Goal: Task Accomplishment & Management: Use online tool/utility

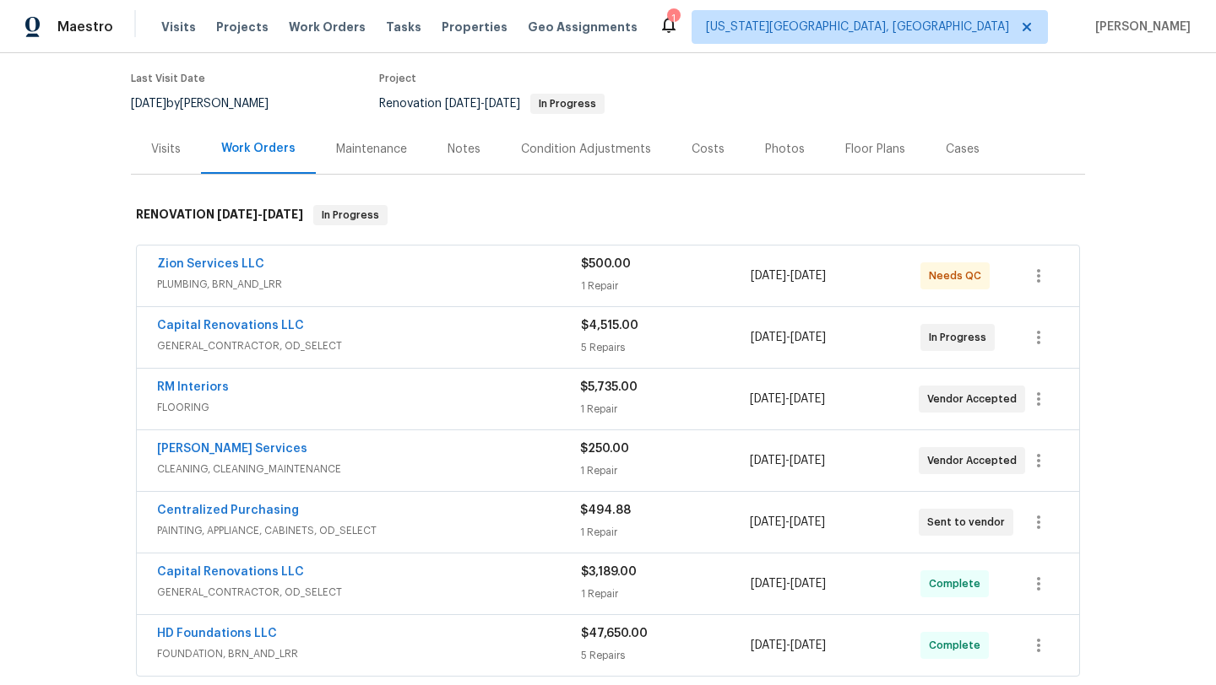
scroll to position [138, 0]
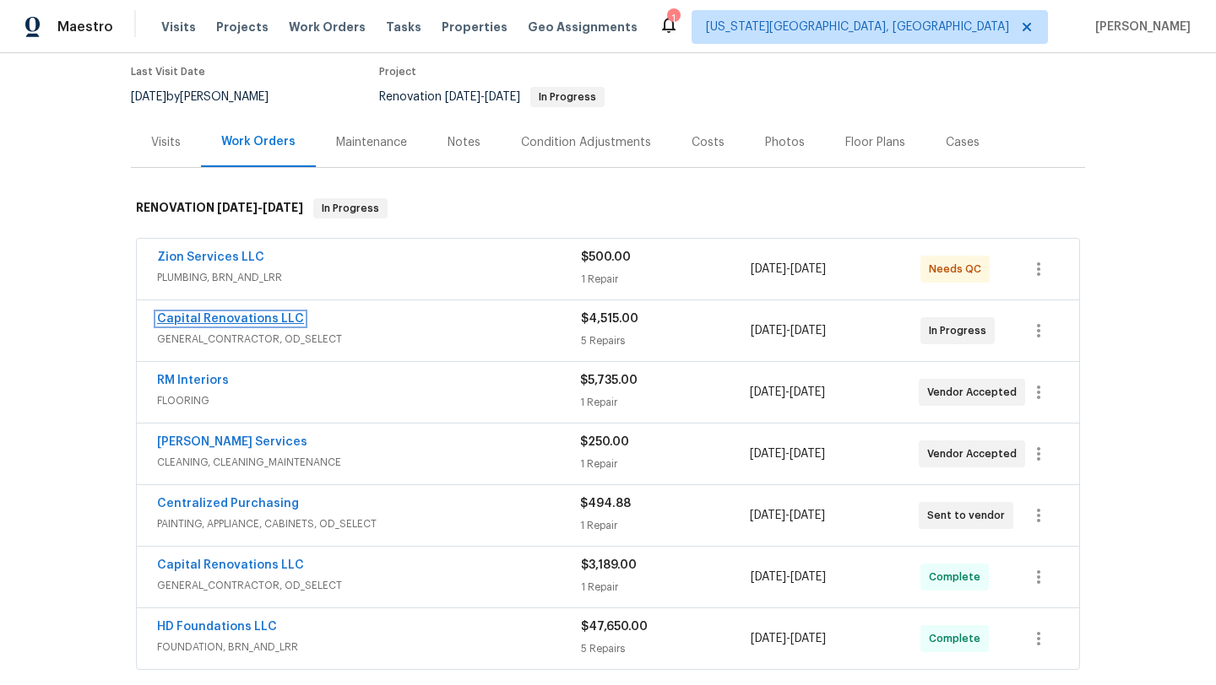
click at [209, 317] on link "Capital Renovations LLC" at bounding box center [230, 319] width 147 height 12
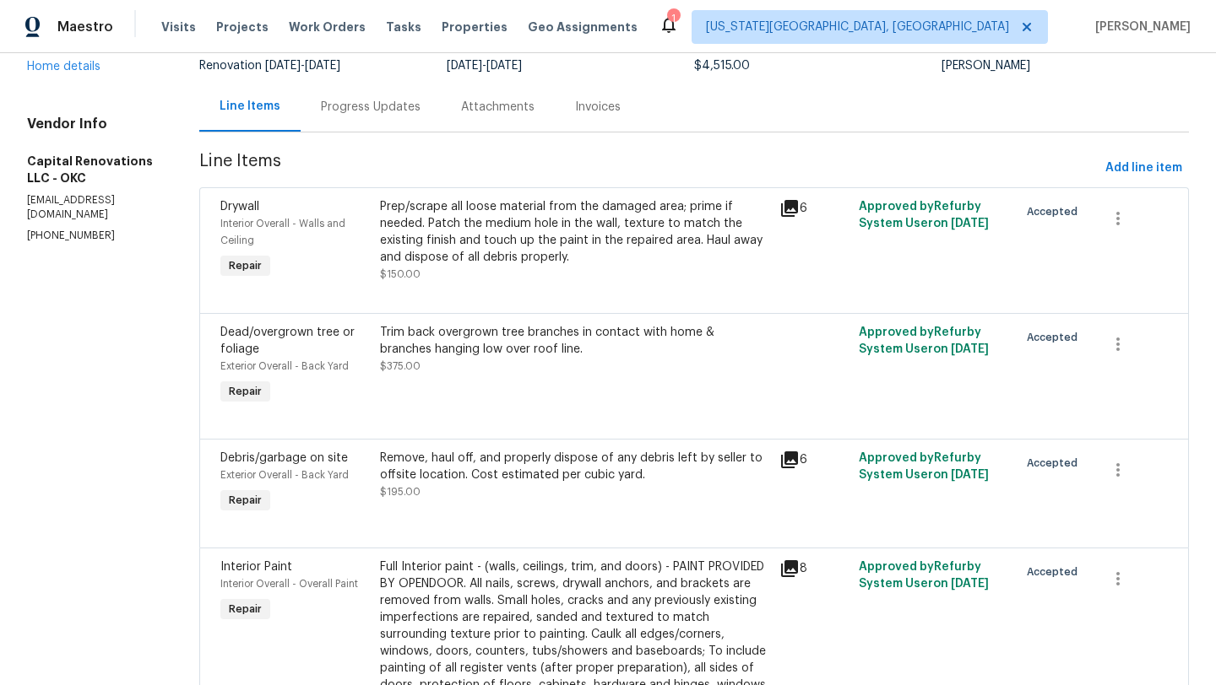
scroll to position [122, 0]
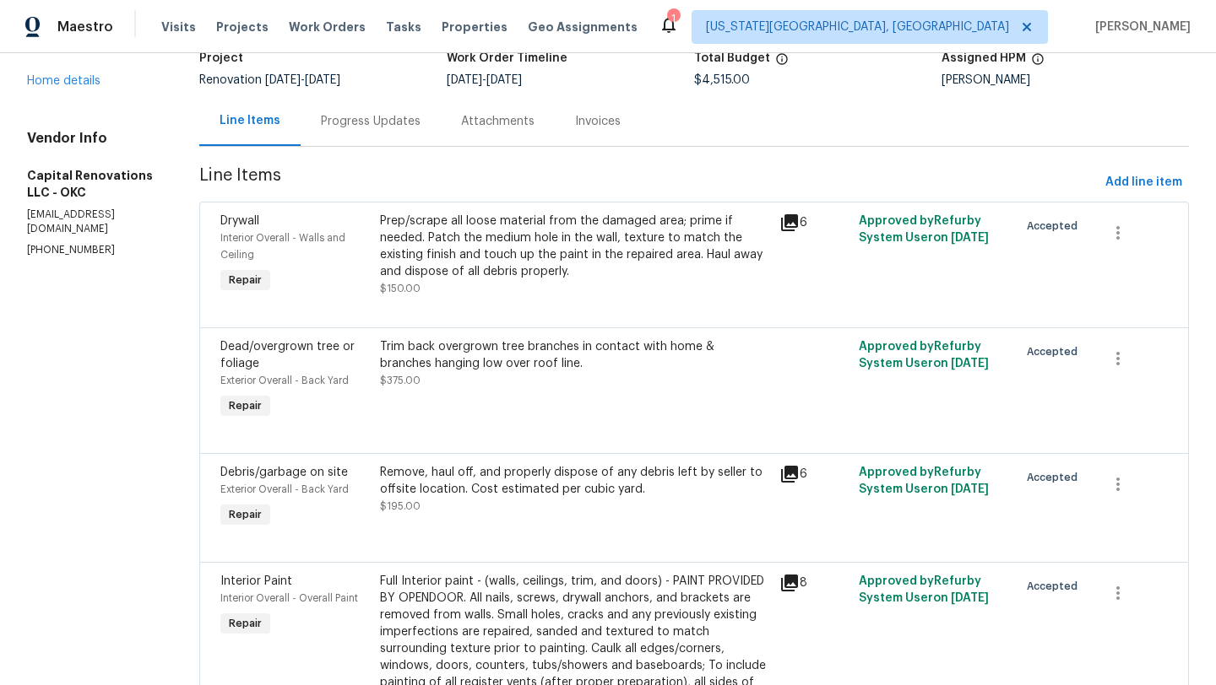
click at [259, 222] on span "Drywall" at bounding box center [239, 221] width 39 height 12
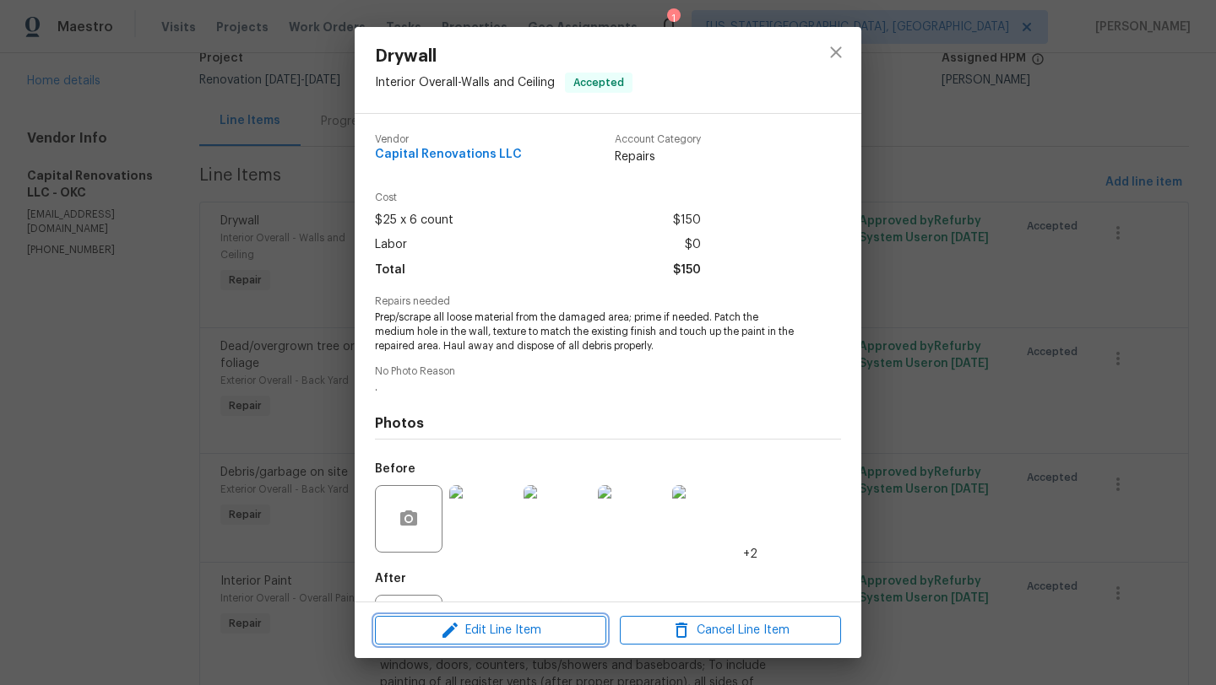
click at [449, 623] on icon "button" at bounding box center [450, 630] width 20 height 20
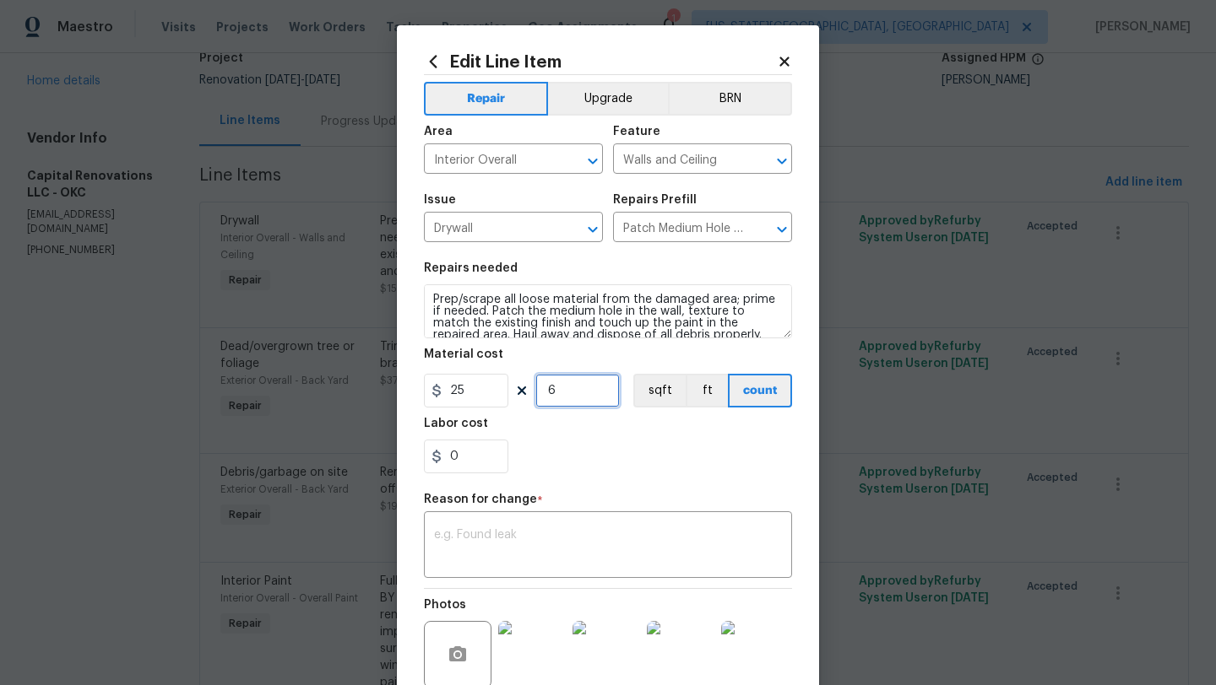
drag, startPoint x: 561, startPoint y: 397, endPoint x: 540, endPoint y: 393, distance: 21.5
click at [540, 393] on input "6" at bounding box center [577, 391] width 84 height 34
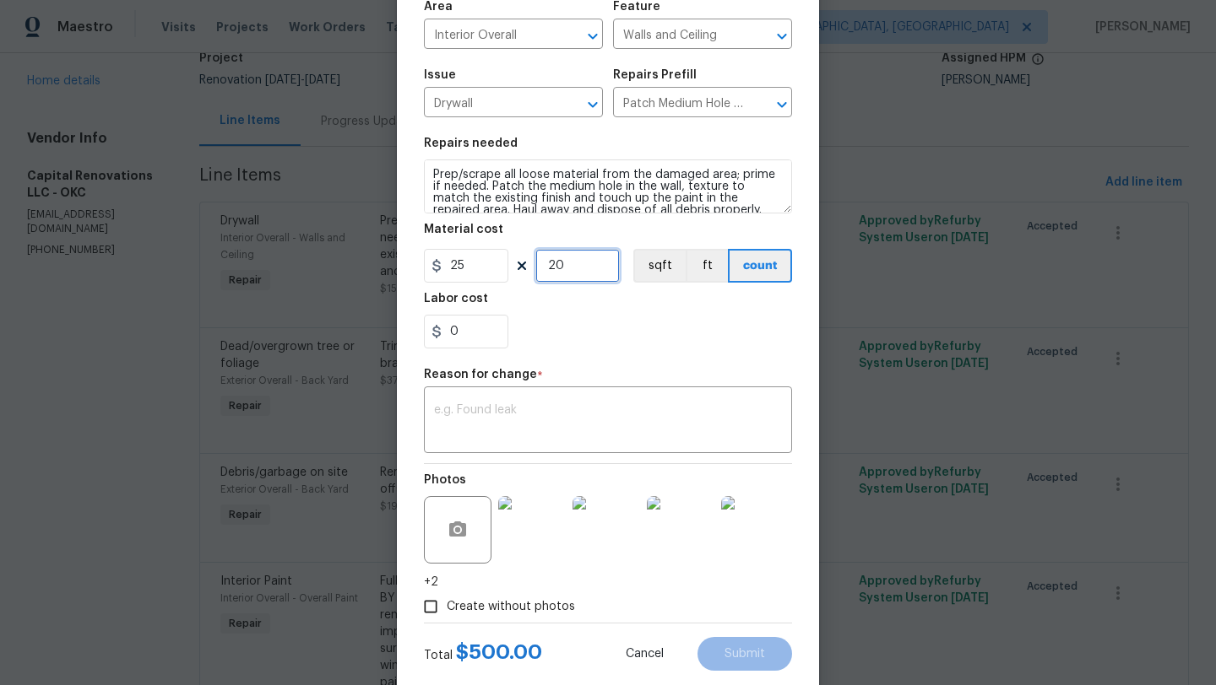
scroll to position [127, 0]
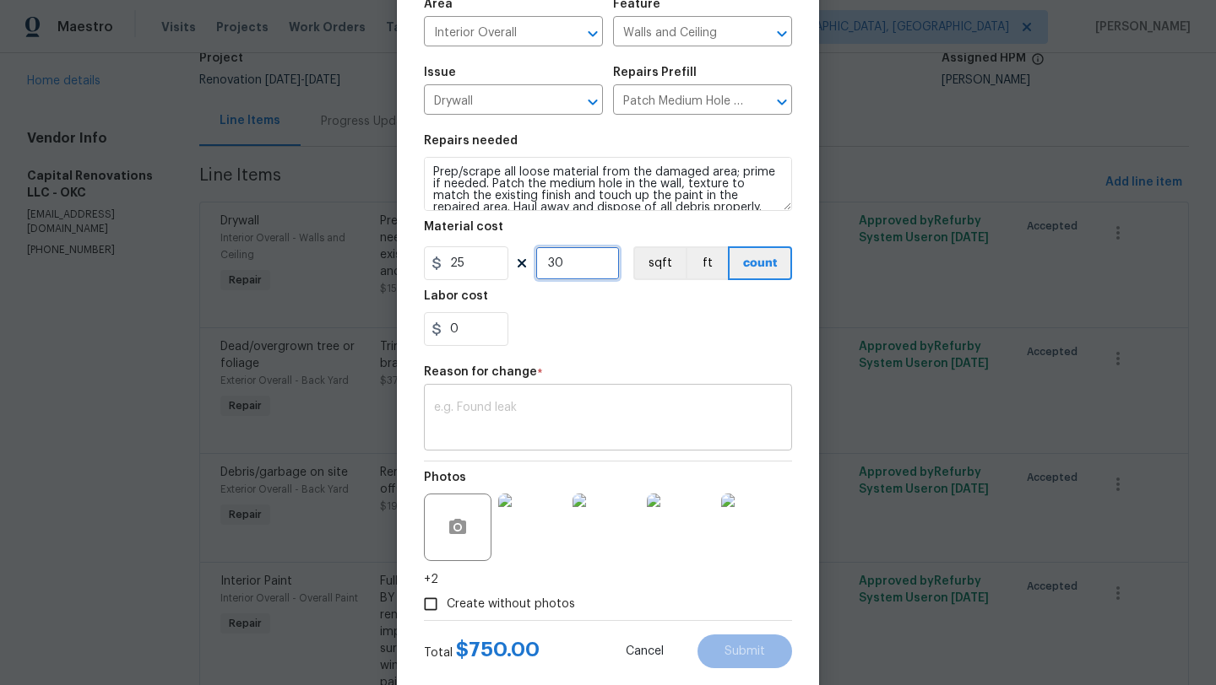
type input "30"
click at [522, 403] on textarea at bounding box center [608, 419] width 348 height 35
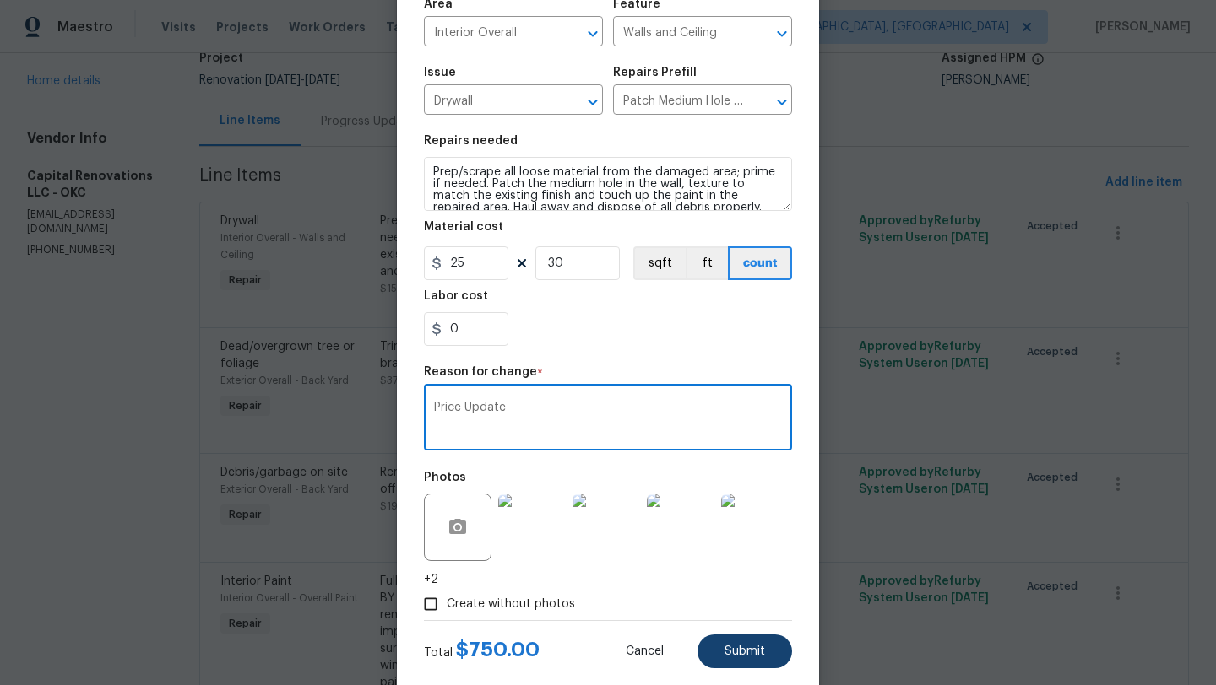
type textarea "Price Update"
click at [730, 643] on button "Submit" at bounding box center [744, 652] width 95 height 34
type input "6"
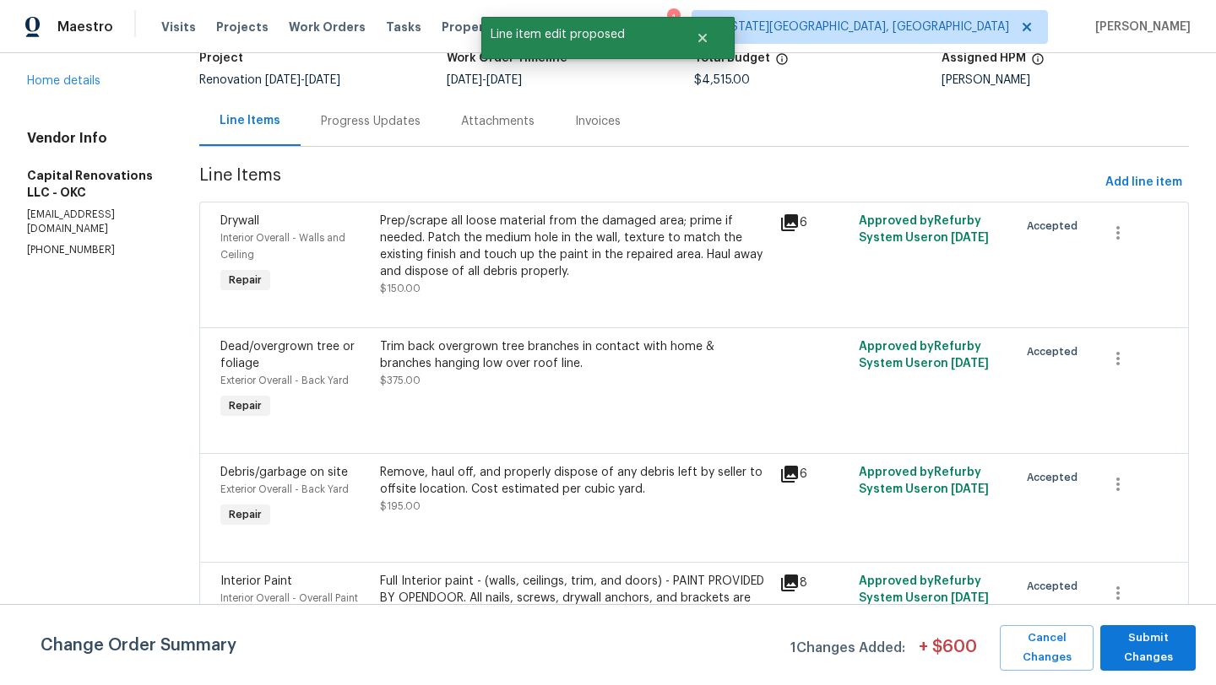
scroll to position [0, 0]
click at [1138, 658] on span "Submit Changes" at bounding box center [1147, 648] width 79 height 39
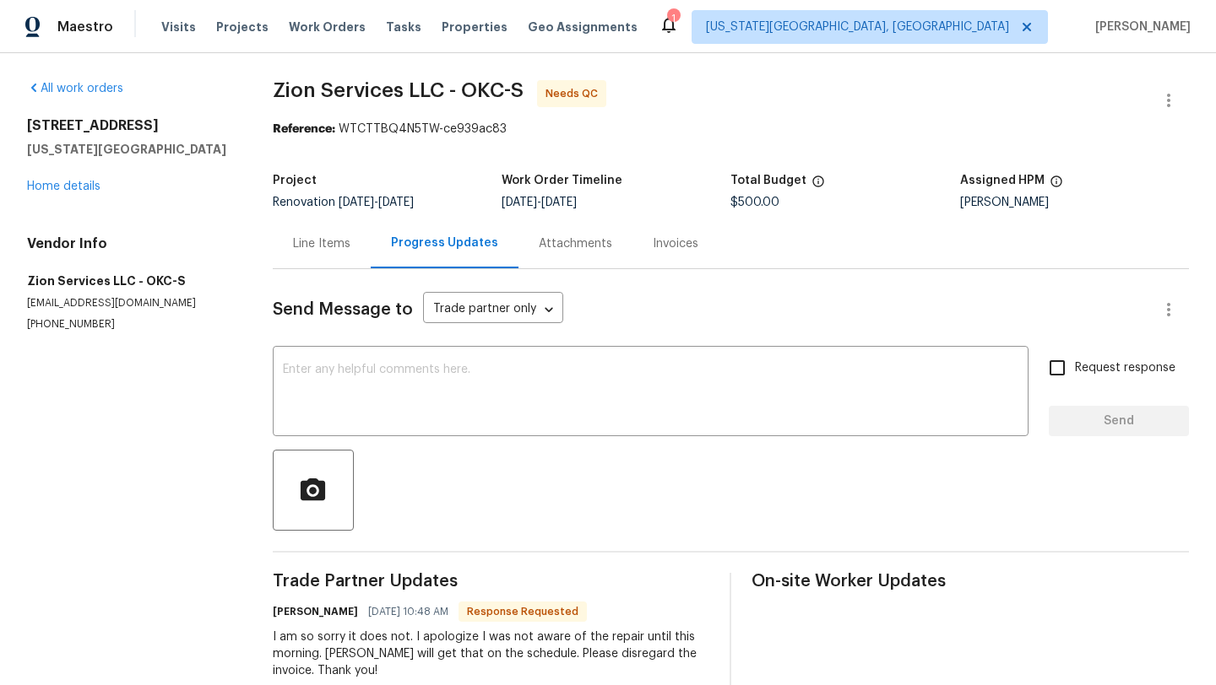
click at [679, 26] on icon at bounding box center [668, 24] width 20 height 20
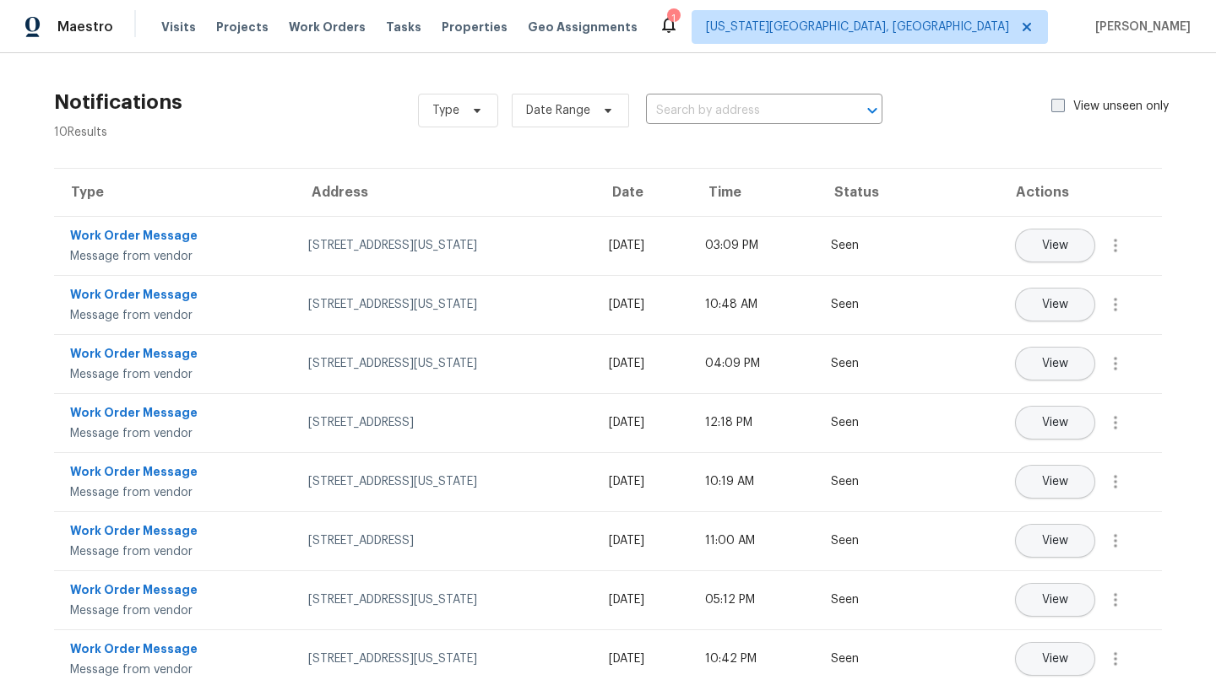
click at [1059, 104] on span at bounding box center [1058, 106] width 14 height 14
click at [1059, 104] on input "View unseen only" at bounding box center [1056, 103] width 11 height 11
checkbox input "true"
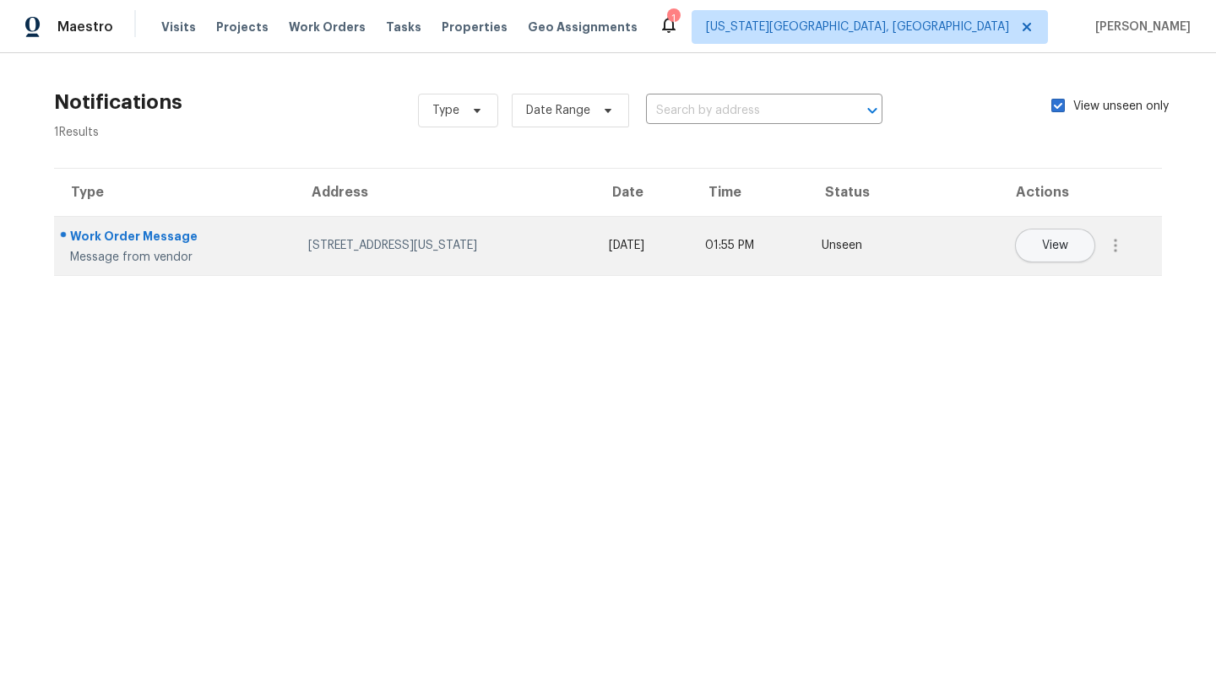
click at [385, 253] on div "605 Blue Sky Dr, Oklahoma City, OK 73130" at bounding box center [444, 245] width 273 height 17
click at [308, 239] on div "605 Blue Sky Dr, Oklahoma City, OK 73130" at bounding box center [444, 245] width 273 height 17
click at [1062, 249] on span "View" at bounding box center [1055, 246] width 26 height 13
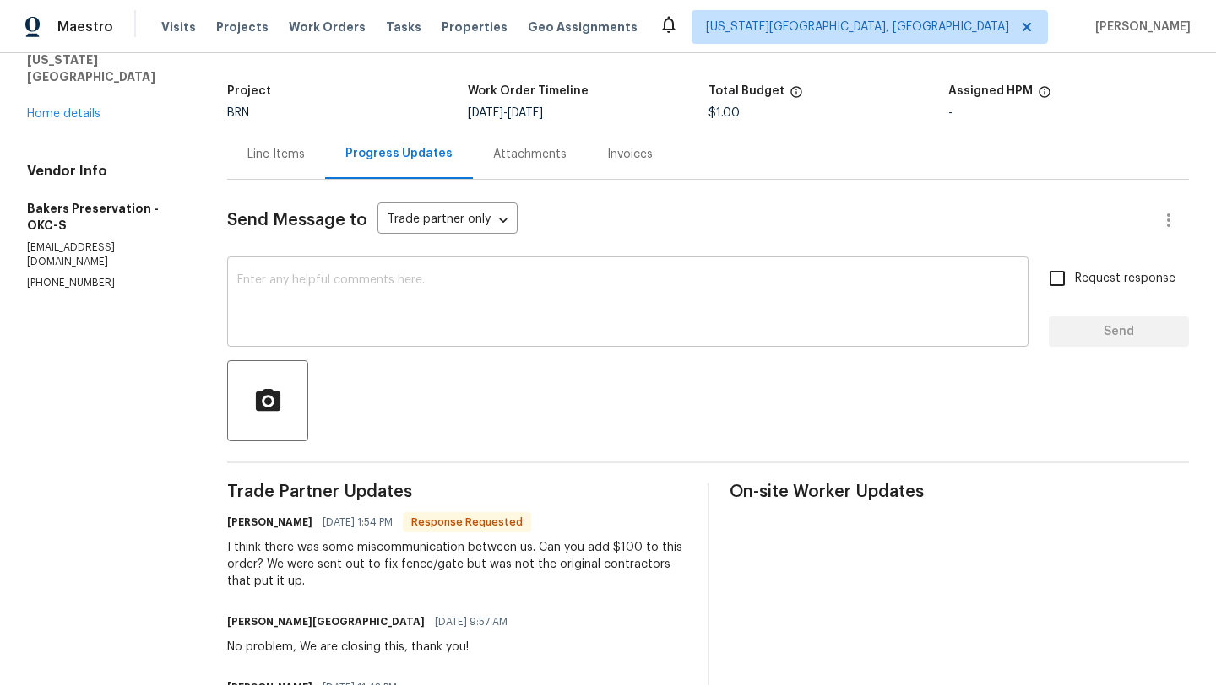
scroll to position [72, 0]
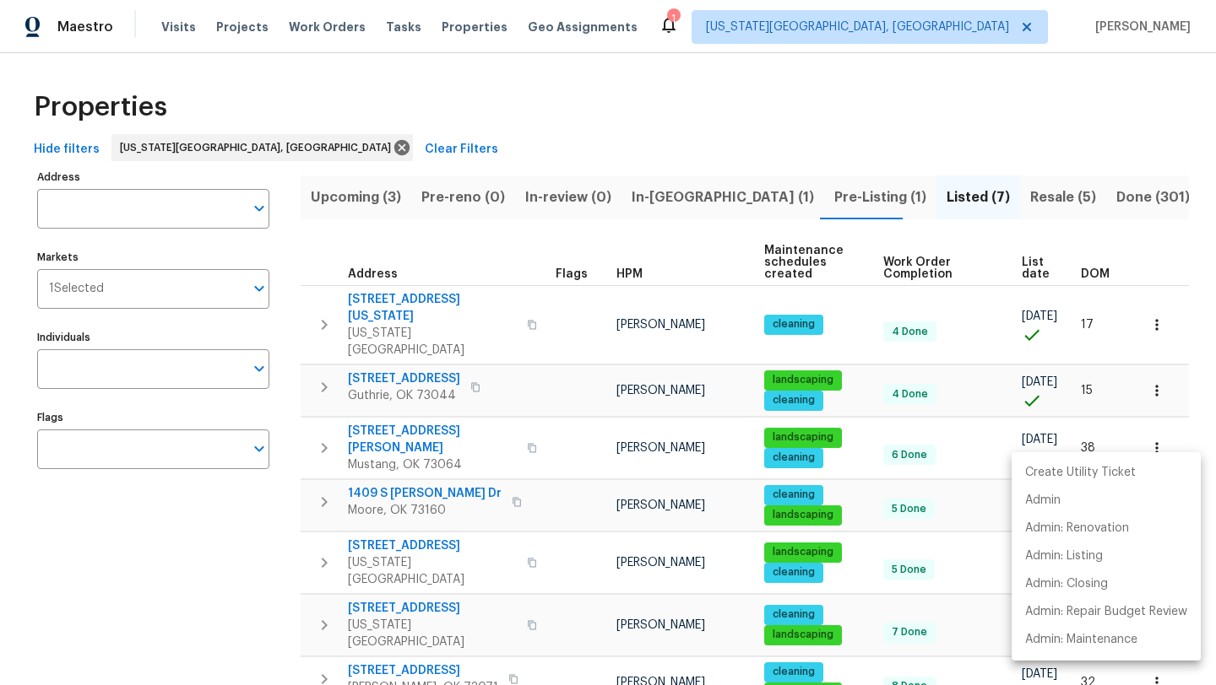
scroll to position [96, 0]
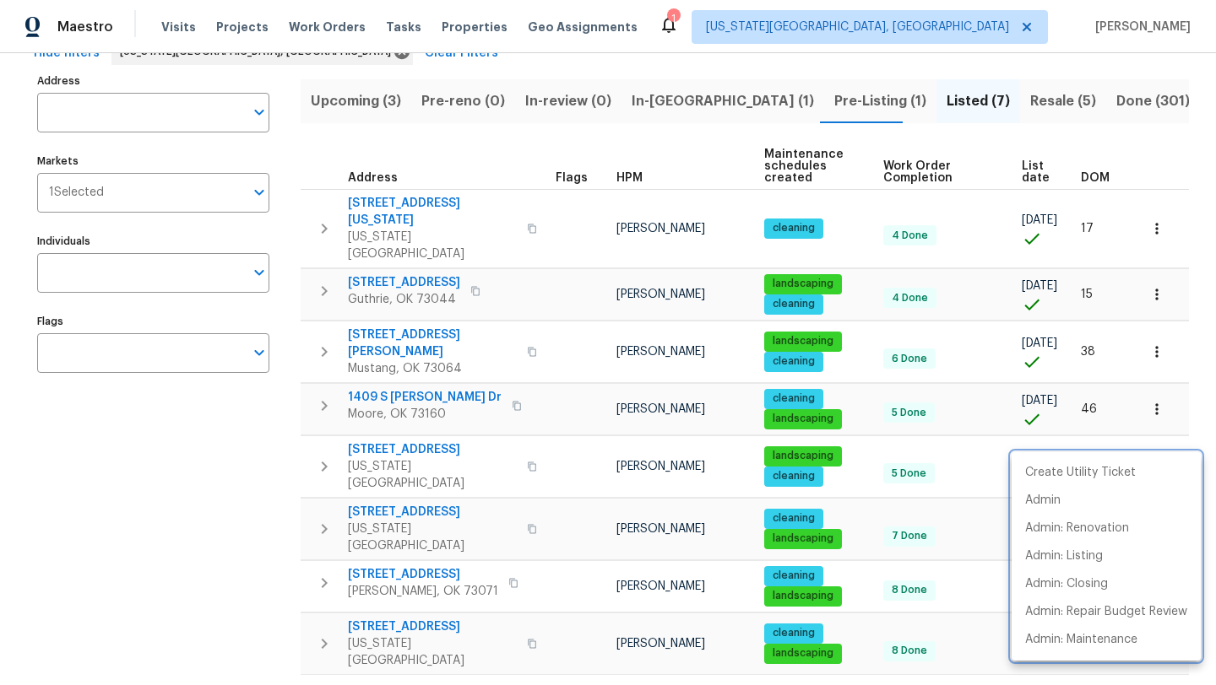
click at [344, 100] on div at bounding box center [608, 342] width 1216 height 685
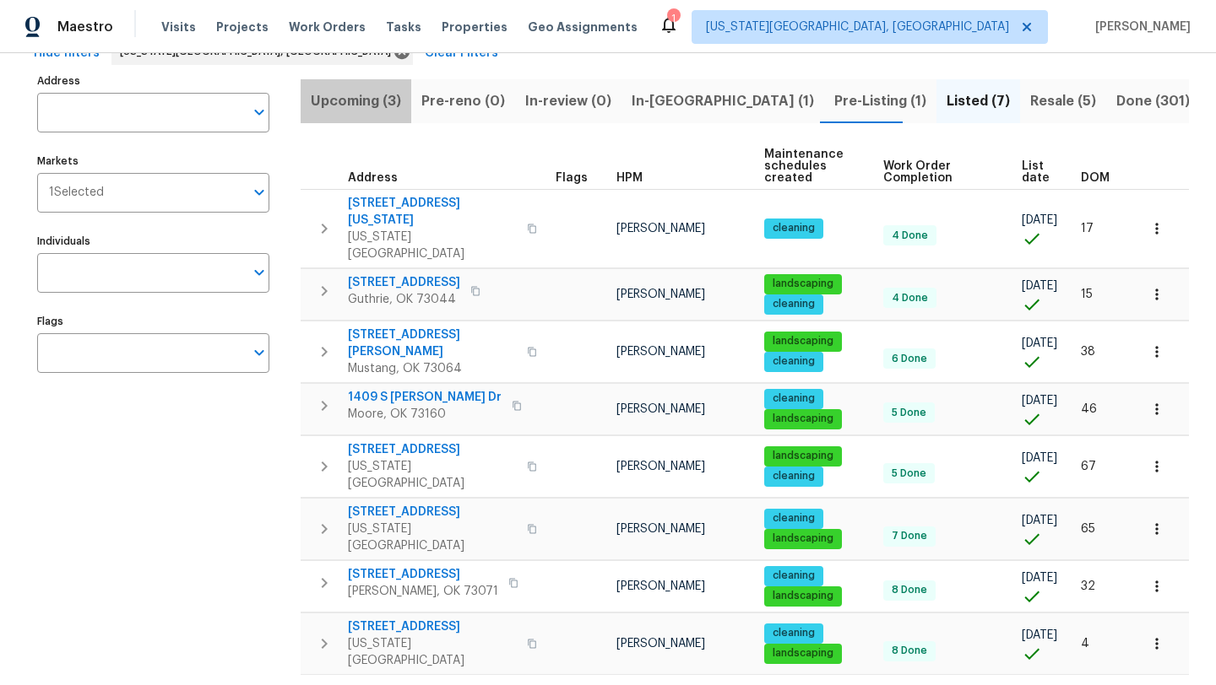
click at [344, 100] on span "Upcoming (3)" at bounding box center [356, 101] width 90 height 24
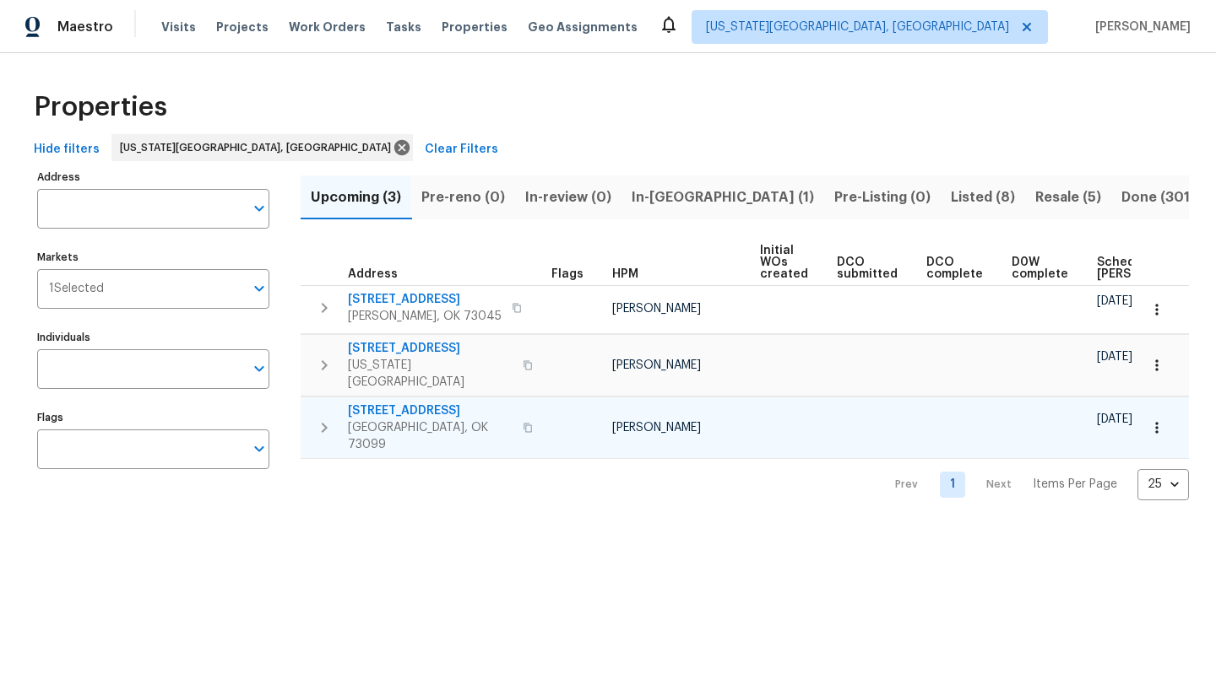
click at [523, 423] on icon "button" at bounding box center [527, 427] width 8 height 9
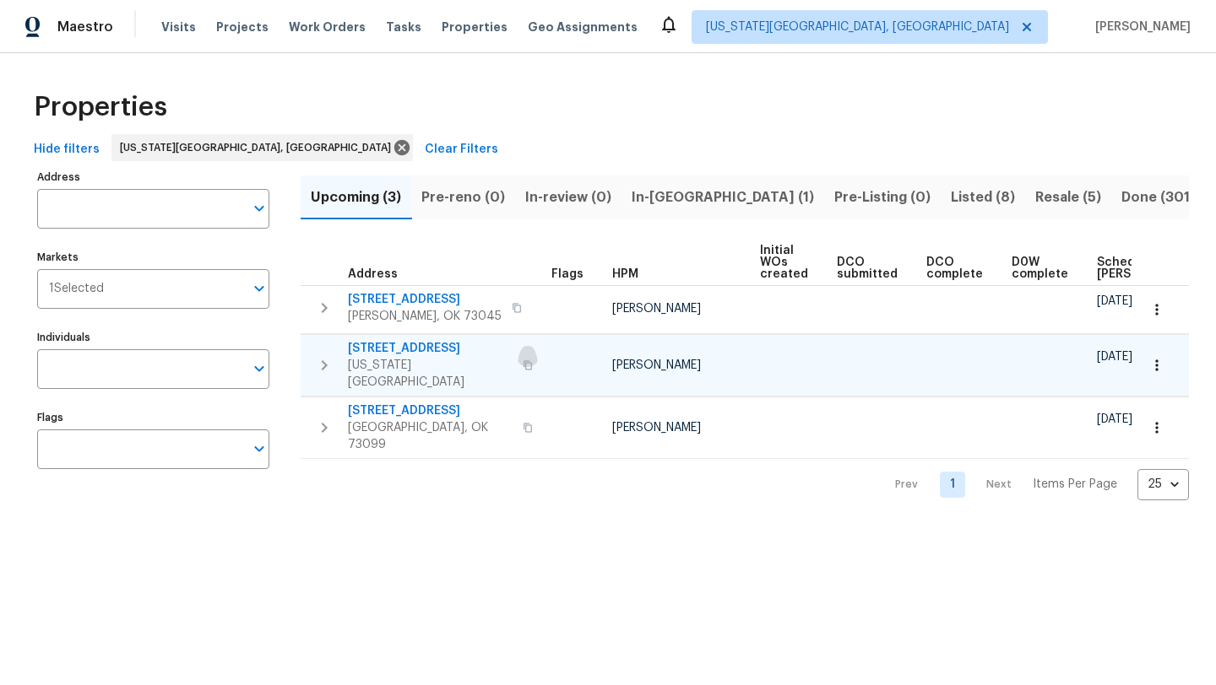
click at [522, 360] on icon "button" at bounding box center [527, 365] width 10 height 10
click at [1035, 193] on span "Resale (5)" at bounding box center [1068, 198] width 66 height 24
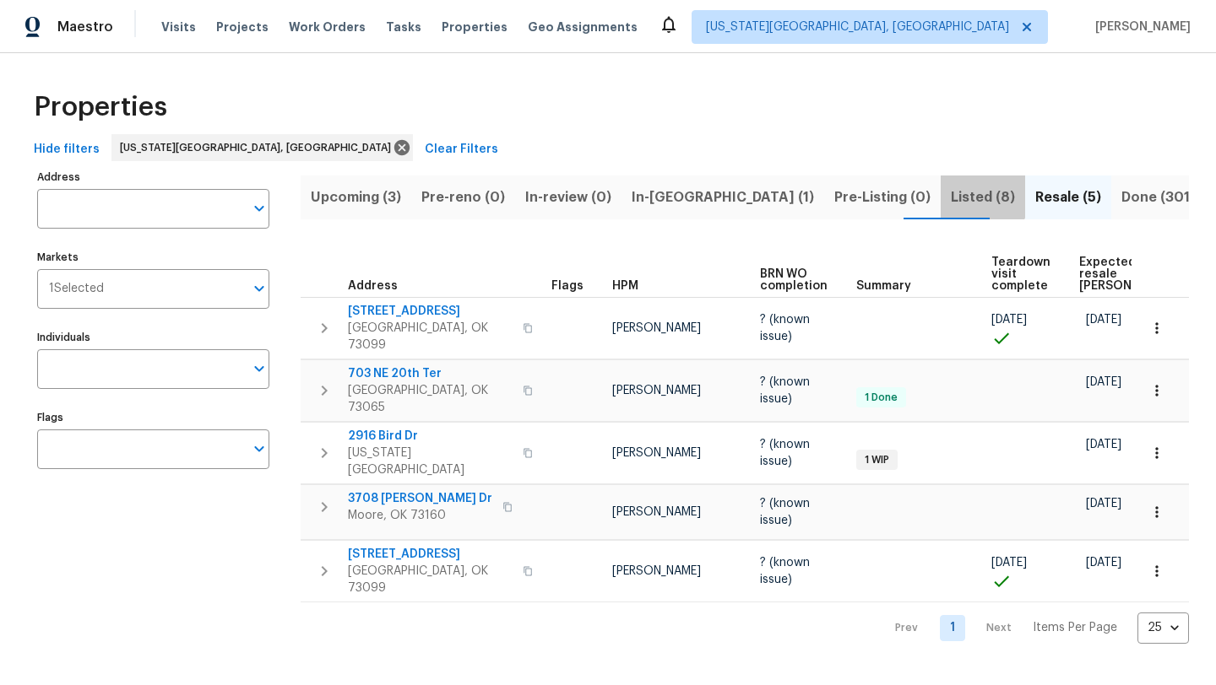
click at [950, 194] on span "Listed (8)" at bounding box center [982, 198] width 64 height 24
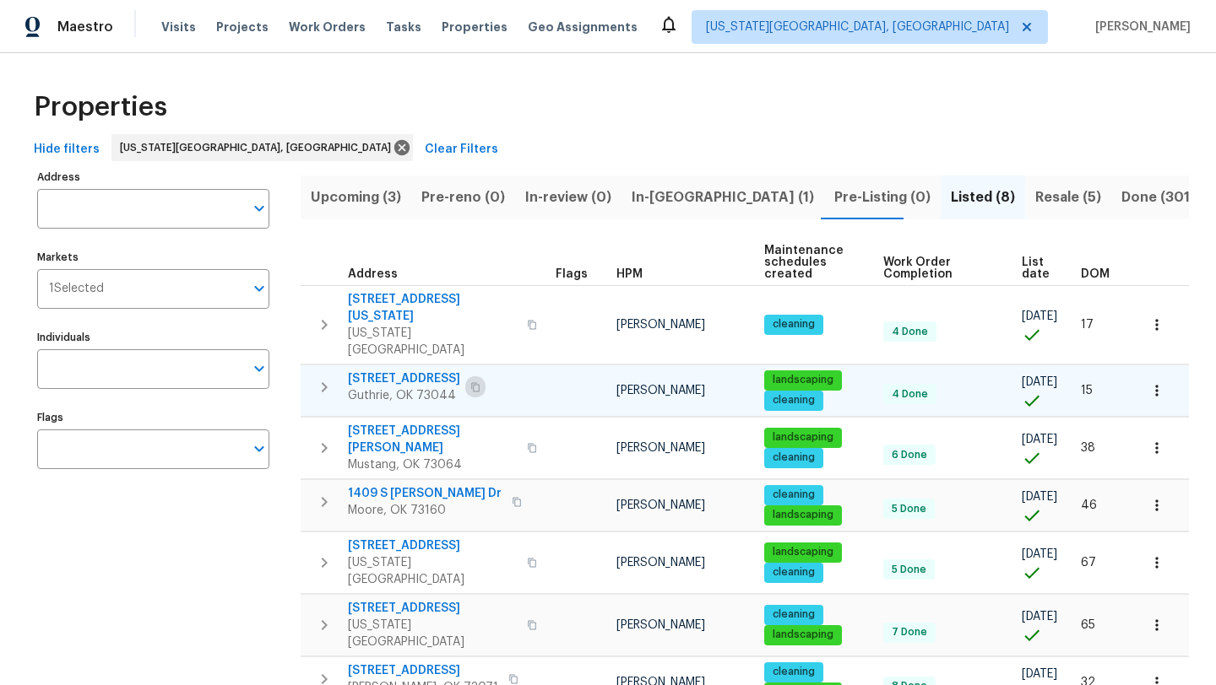
click at [470, 382] on icon "button" at bounding box center [475, 387] width 10 height 10
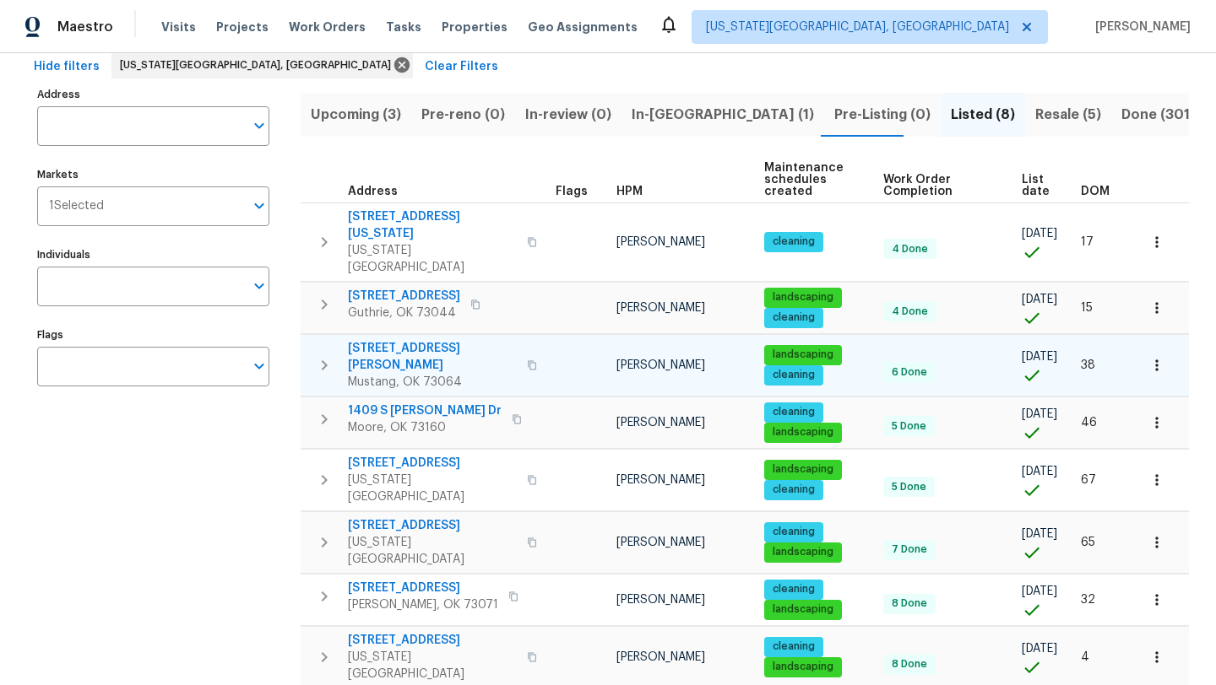
scroll to position [96, 0]
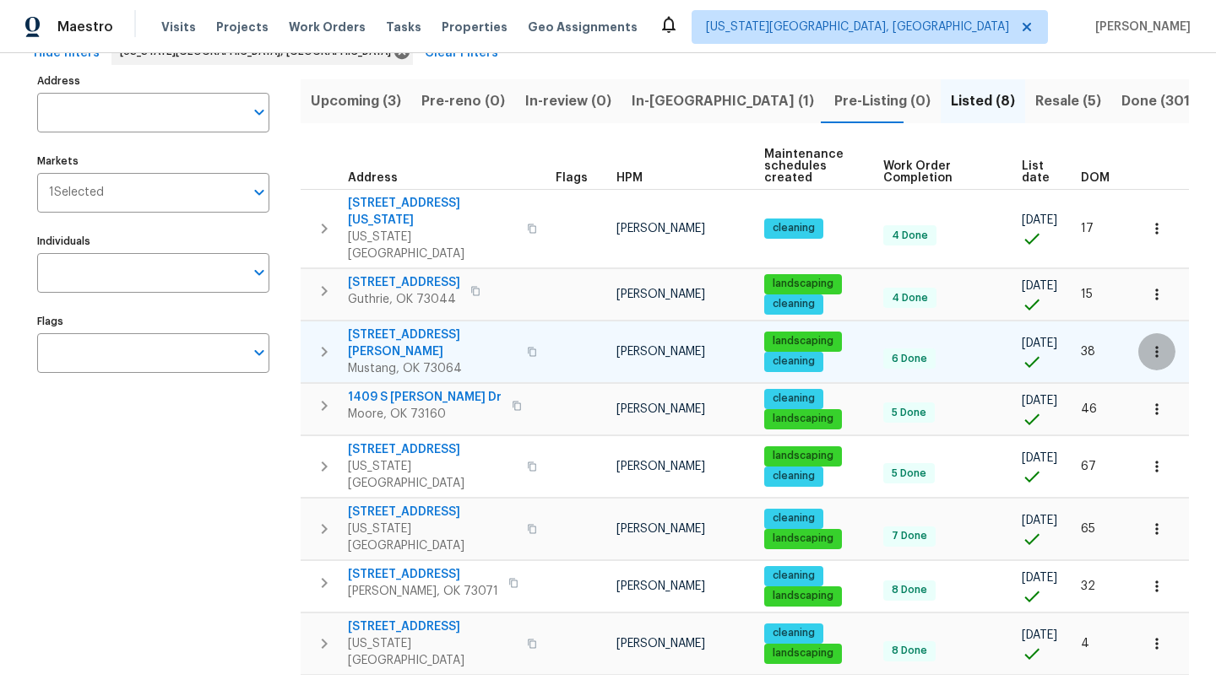
click at [1158, 344] on icon "button" at bounding box center [1156, 352] width 17 height 17
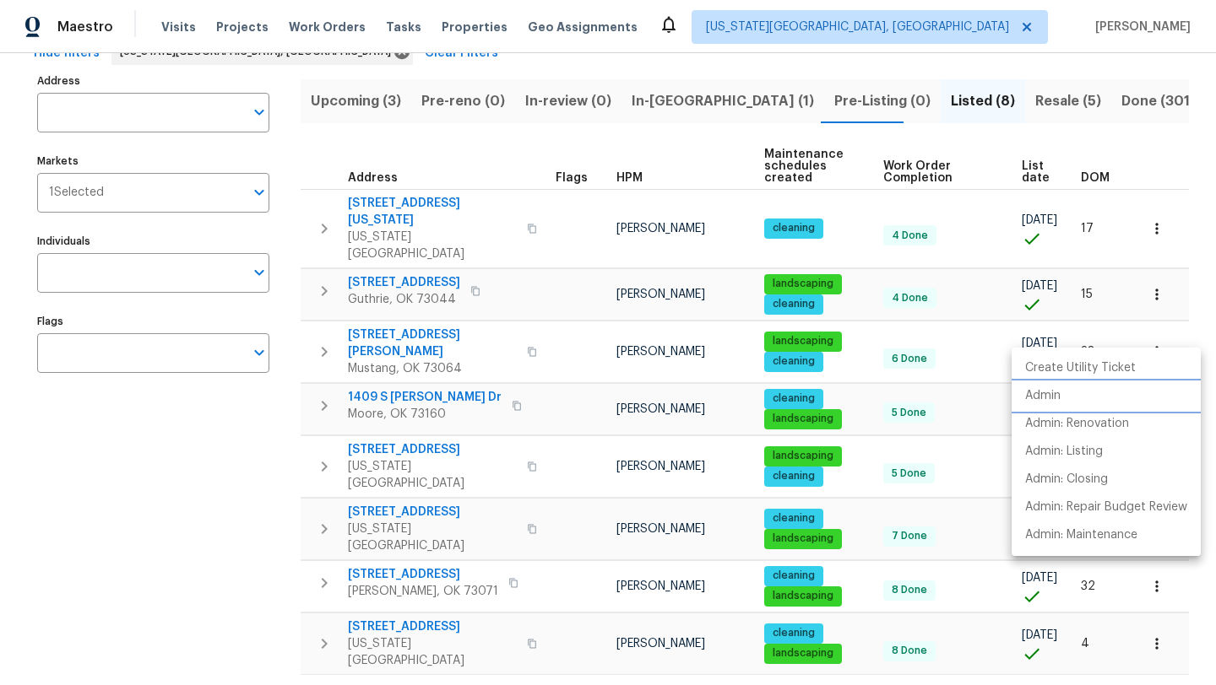
click at [1053, 392] on p "Admin" at bounding box center [1042, 396] width 35 height 18
